Goal: Information Seeking & Learning: Learn about a topic

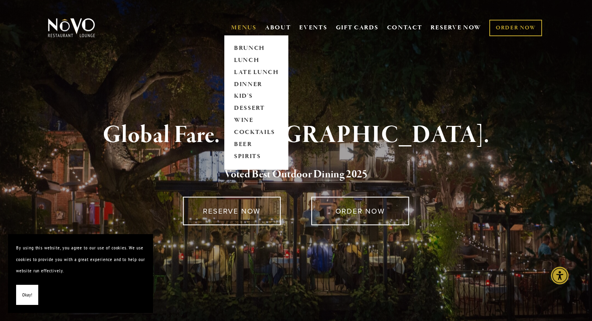
click at [250, 31] on link "MENUS" at bounding box center [243, 28] width 25 height 8
click at [252, 59] on link "LUNCH" at bounding box center [256, 60] width 50 height 12
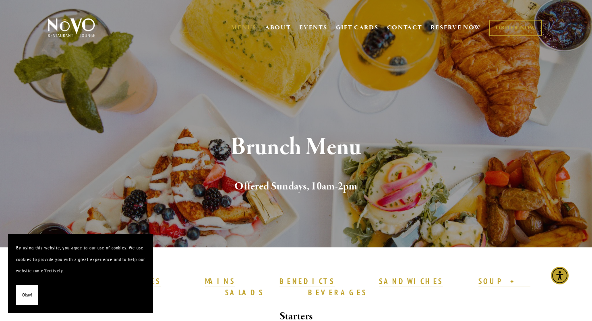
click at [29, 298] on span "Okay!" at bounding box center [27, 295] width 10 height 12
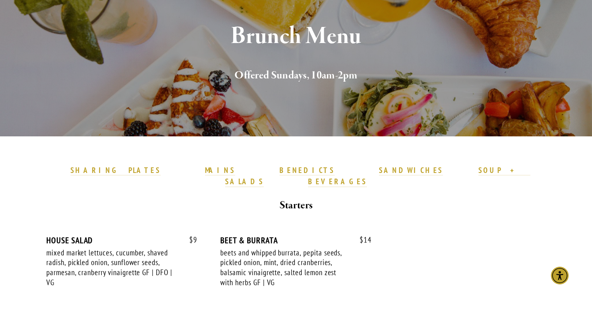
scroll to position [114, 0]
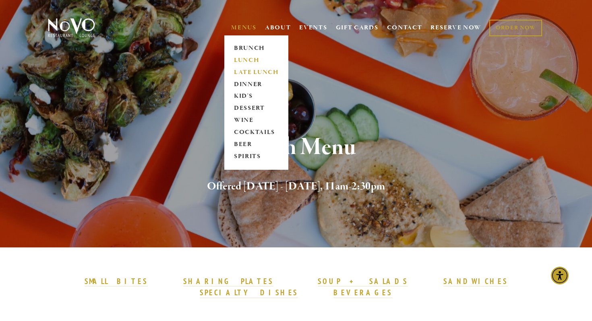
click at [248, 73] on link "LATE LUNCH" at bounding box center [256, 72] width 50 height 12
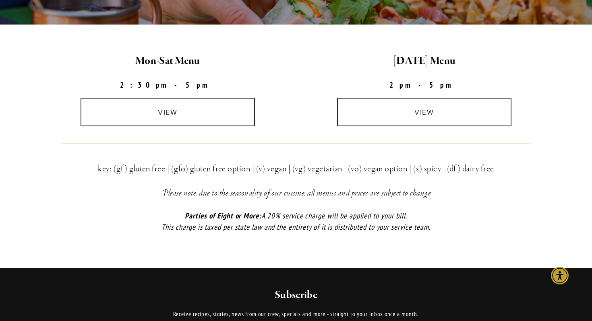
scroll to position [224, 0]
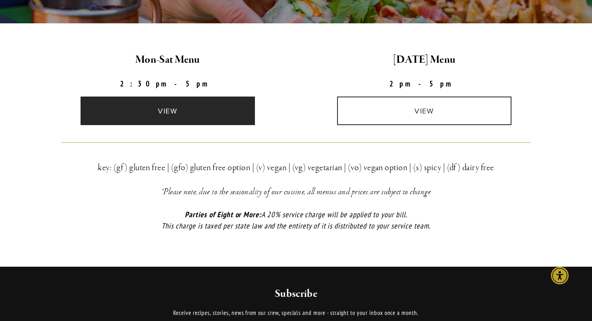
click at [210, 120] on link "view" at bounding box center [168, 111] width 175 height 29
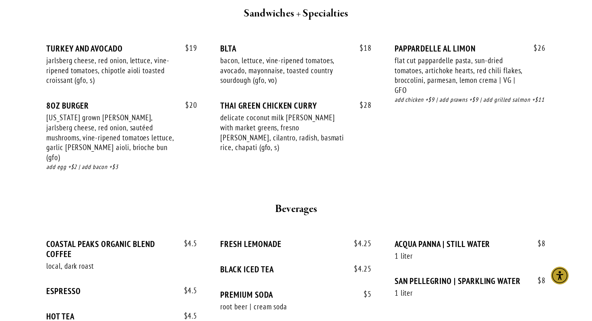
scroll to position [917, 0]
